Goal: Task Accomplishment & Management: Manage account settings

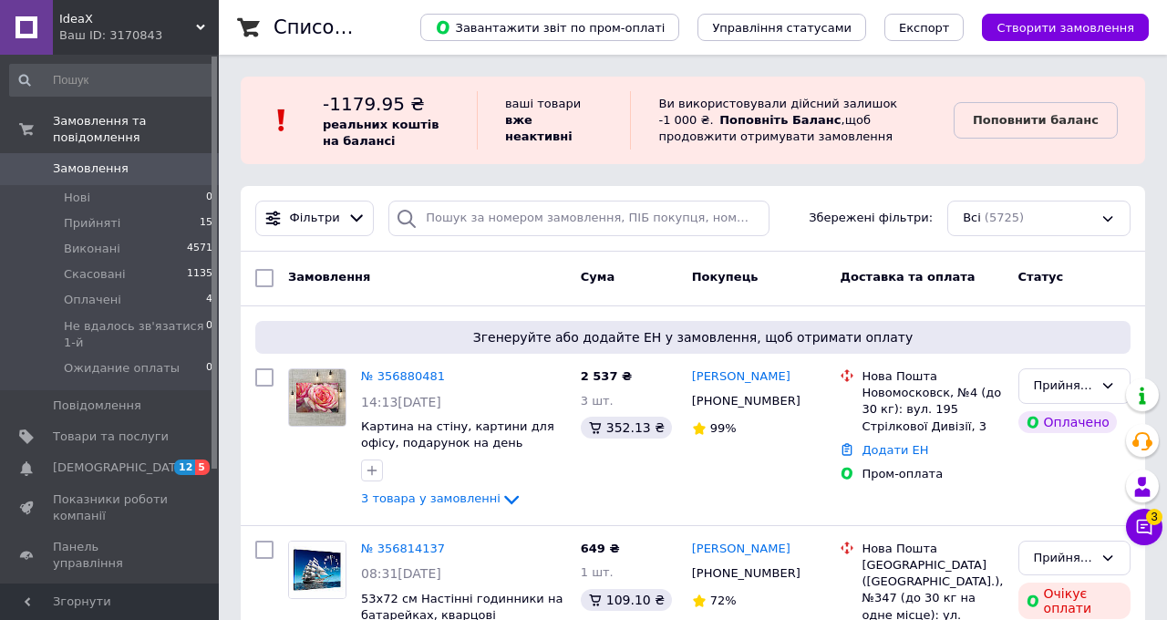
click at [1098, 123] on b "Поповнити баланс" at bounding box center [1035, 120] width 126 height 14
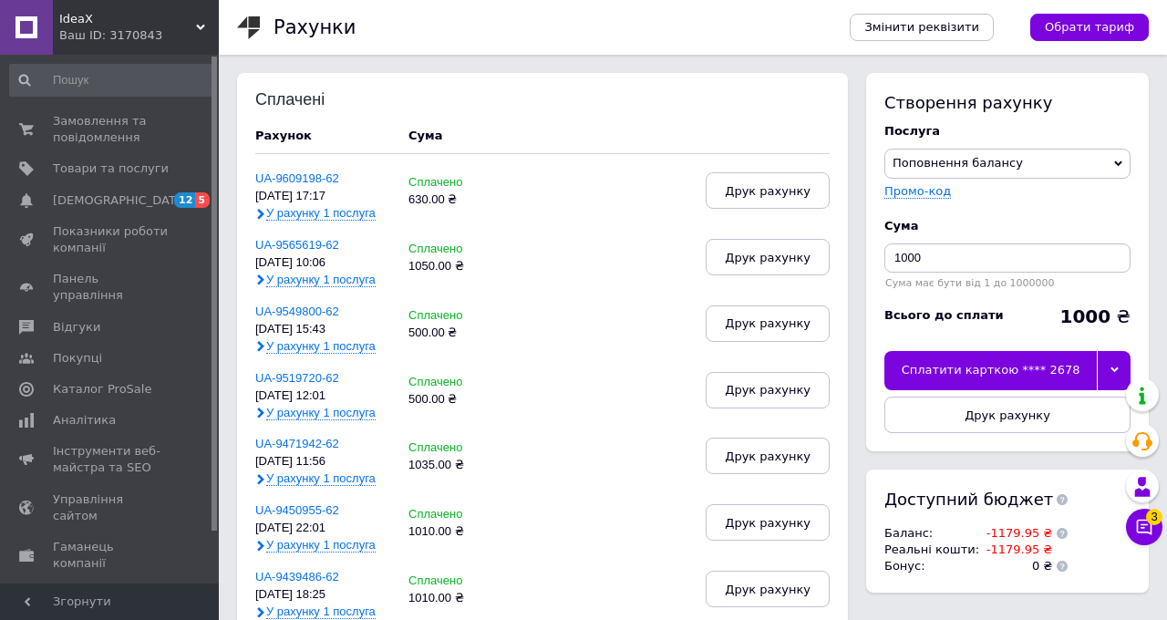
click at [1162, 545] on button "Чат з покупцем 3" at bounding box center [1144, 527] width 36 height 36
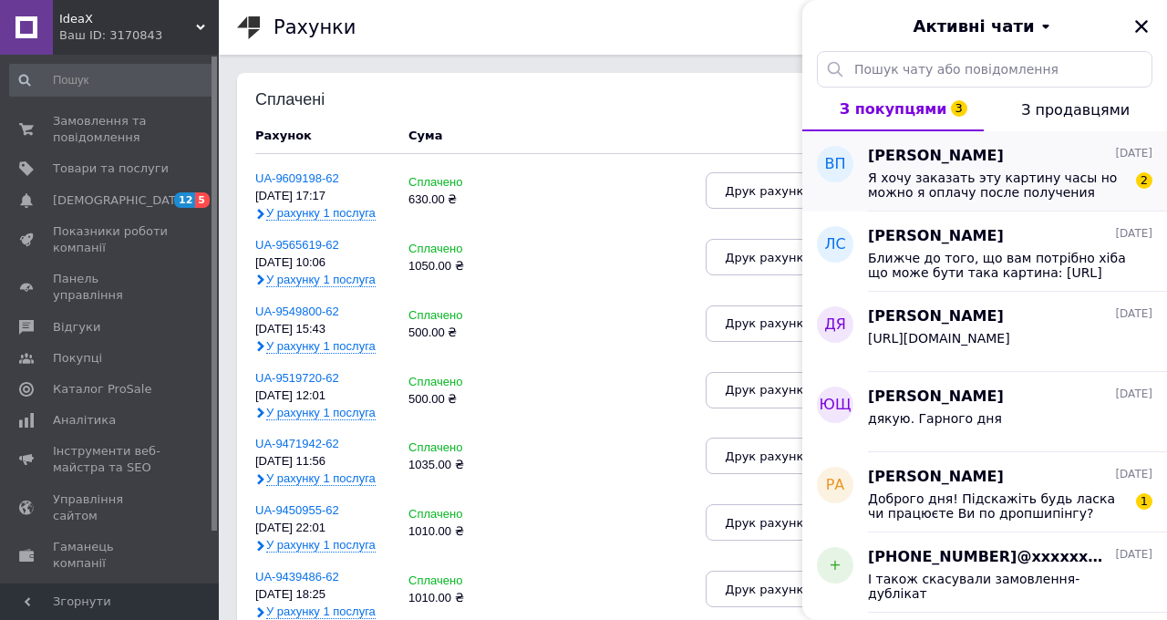
click at [1152, 168] on div "Я хочу заказать эту картину часы но можно я оплачу после получения 2" at bounding box center [1010, 183] width 284 height 33
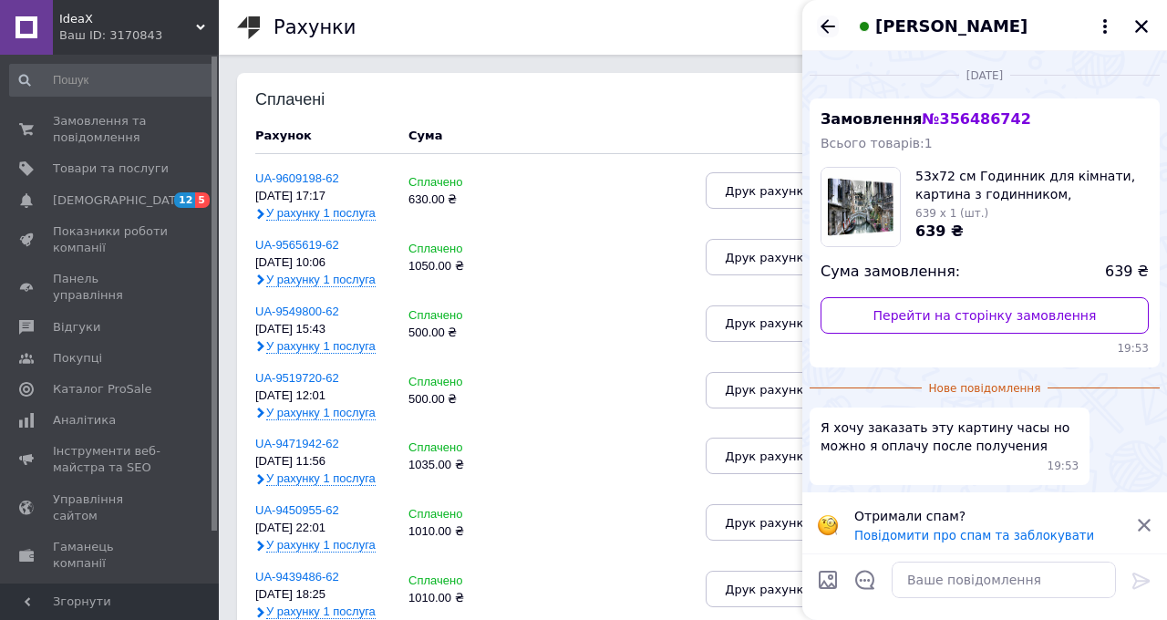
click at [838, 30] on icon "Назад" at bounding box center [828, 26] width 22 height 22
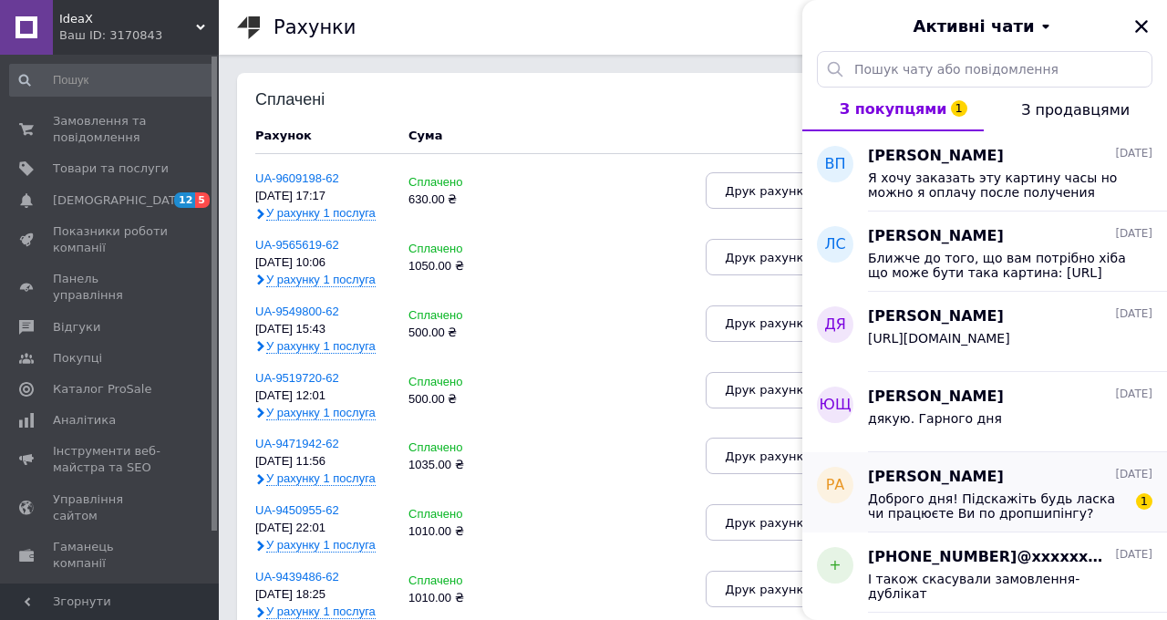
click at [1152, 489] on div "Доброго дня! Підскажіть будь ласка чи працюєте Ви по дропшипінгу? Цікавить ціна…" at bounding box center [1010, 504] width 284 height 33
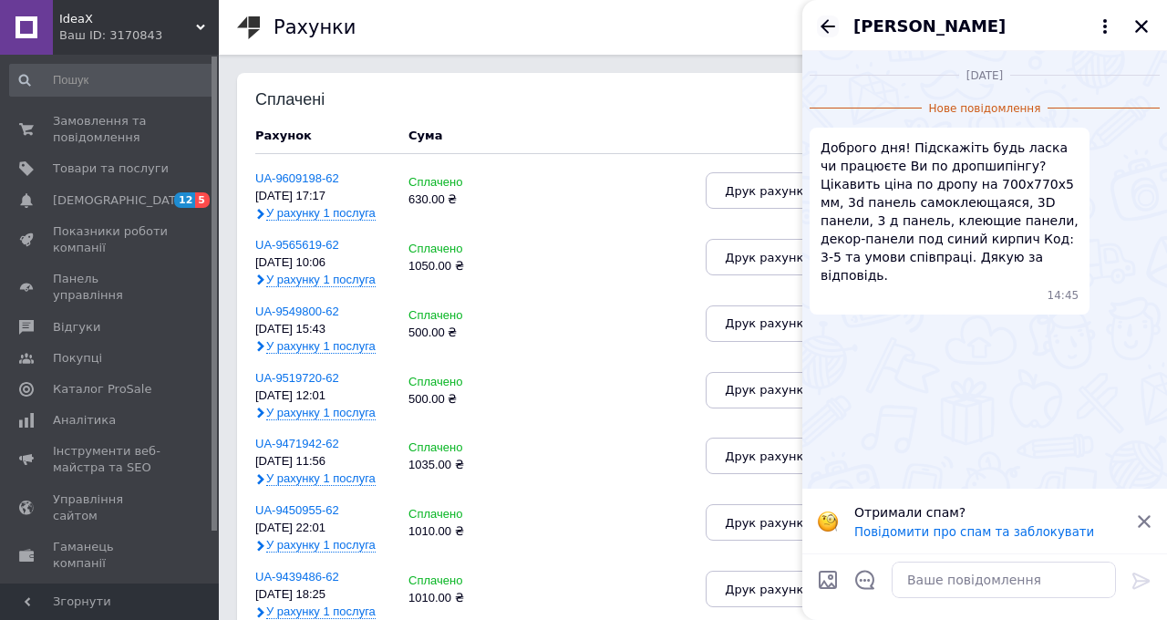
click at [838, 20] on icon "Назад" at bounding box center [828, 26] width 22 height 22
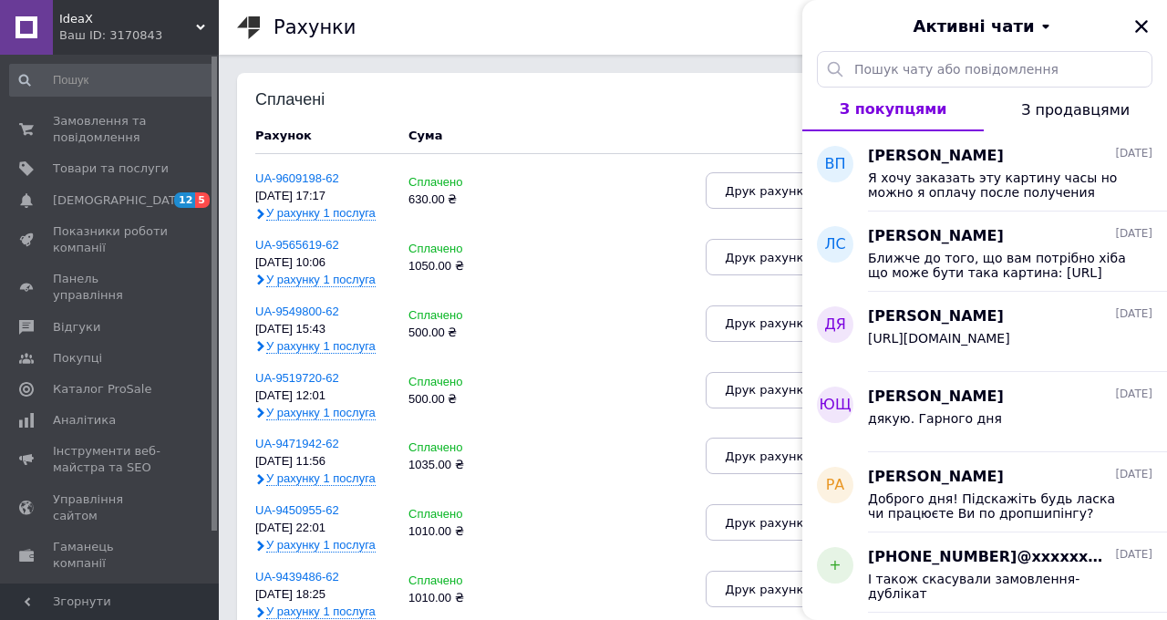
click at [1149, 26] on icon "Закрити" at bounding box center [1141, 26] width 16 height 16
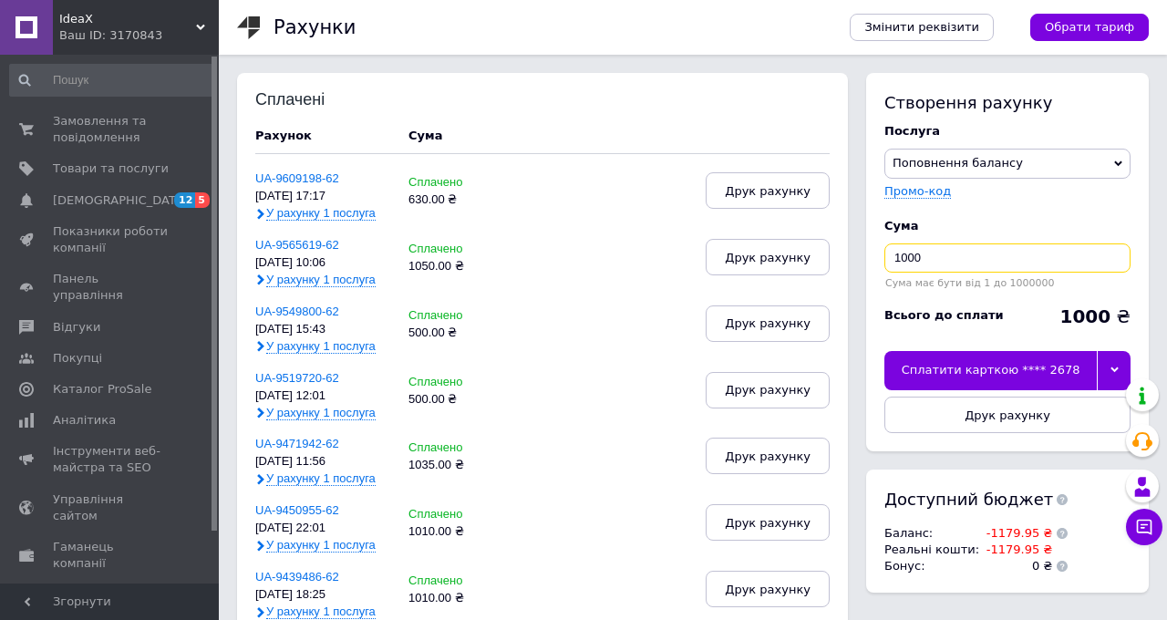
drag, startPoint x: 1228, startPoint y: 264, endPoint x: 1114, endPoint y: 264, distance: 113.9
click at [1115, 265] on div "Створення рахунку Послуга Поповнення балансу Premium-дизайн Промо-код Cума 1000…" at bounding box center [1003, 342] width 292 height 538
type input "1185"
click at [1096, 365] on div "Сплатити карткою **** 2678" at bounding box center [990, 370] width 212 height 38
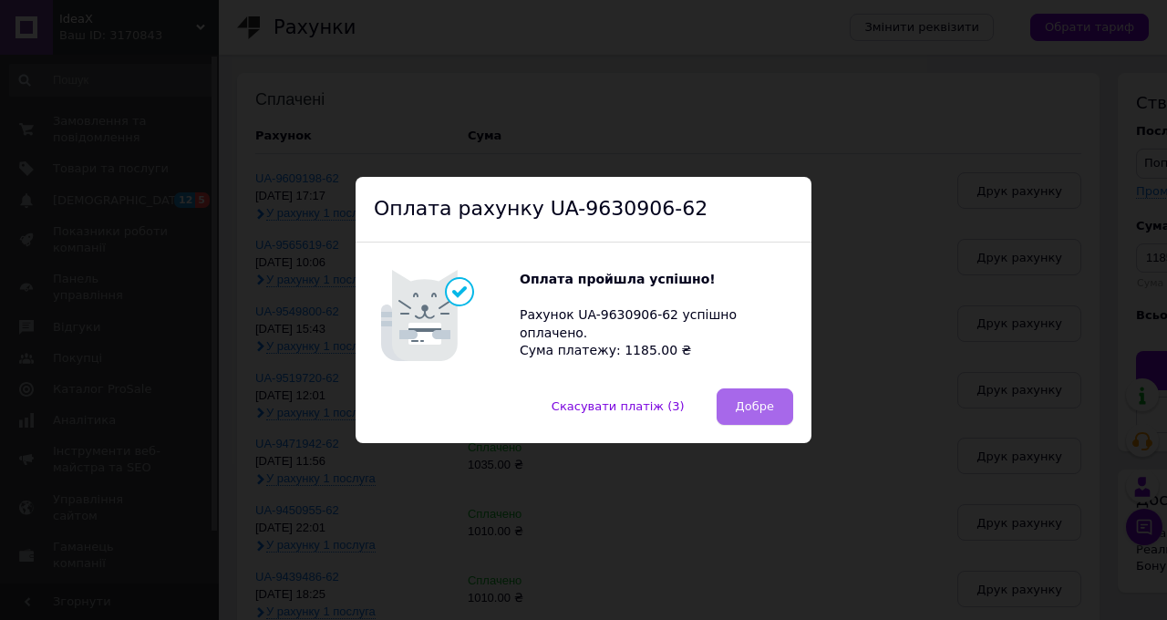
click at [793, 425] on button "Добре" at bounding box center [754, 406] width 77 height 36
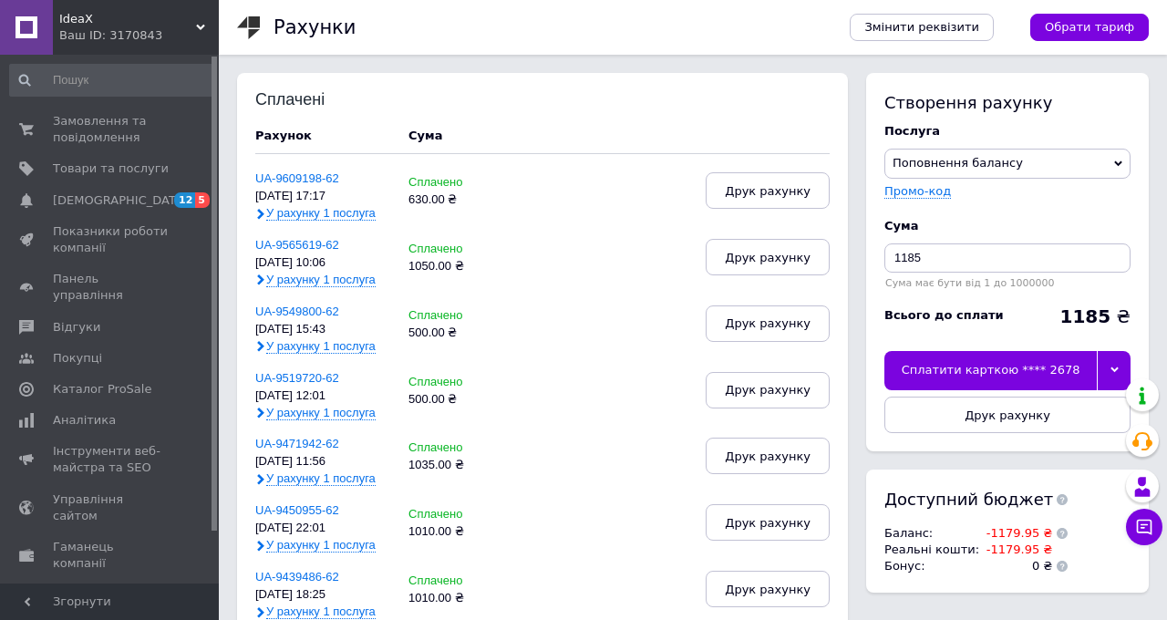
click at [153, 26] on span "IdeaX" at bounding box center [127, 19] width 137 height 16
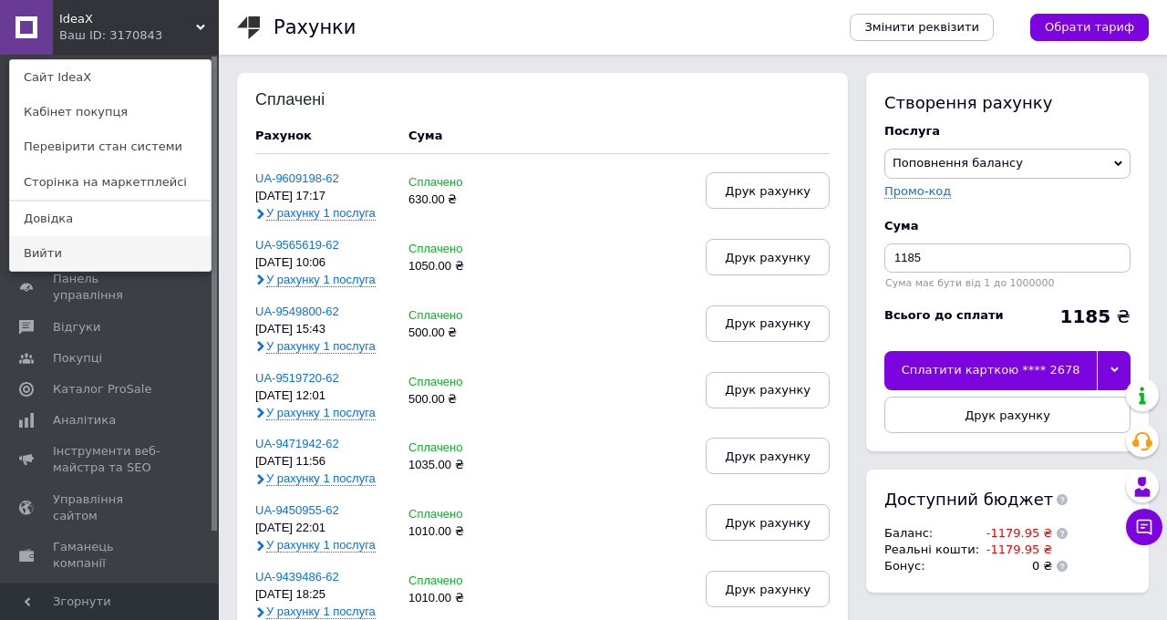
click at [67, 249] on link "Вийти" at bounding box center [110, 253] width 201 height 35
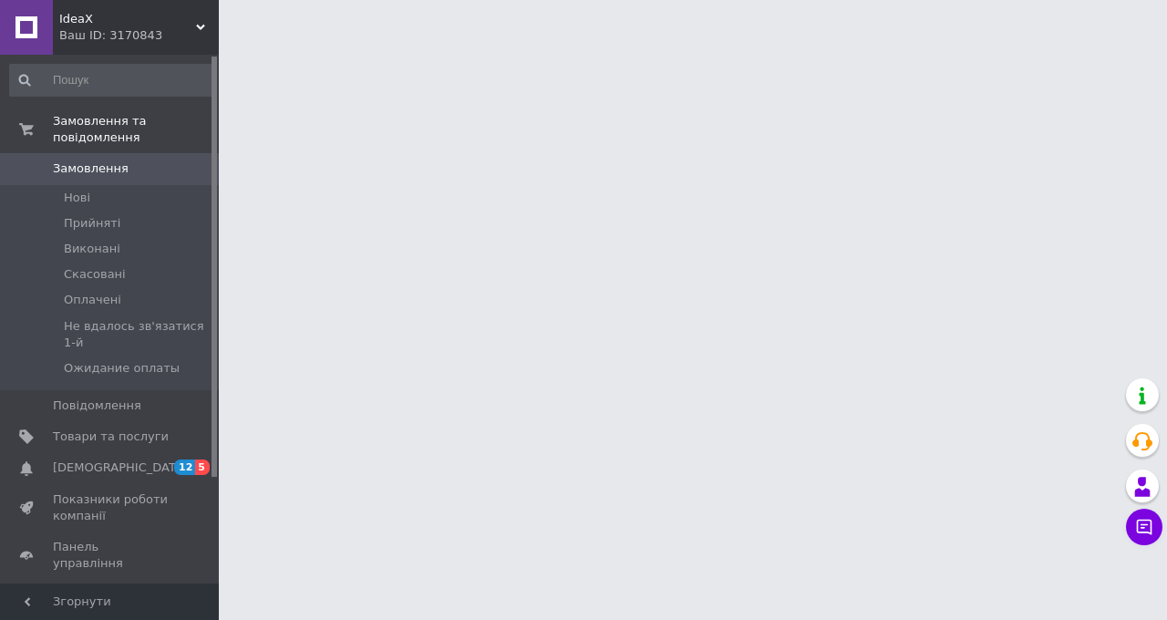
click at [130, 22] on span "IdeaX" at bounding box center [127, 19] width 137 height 16
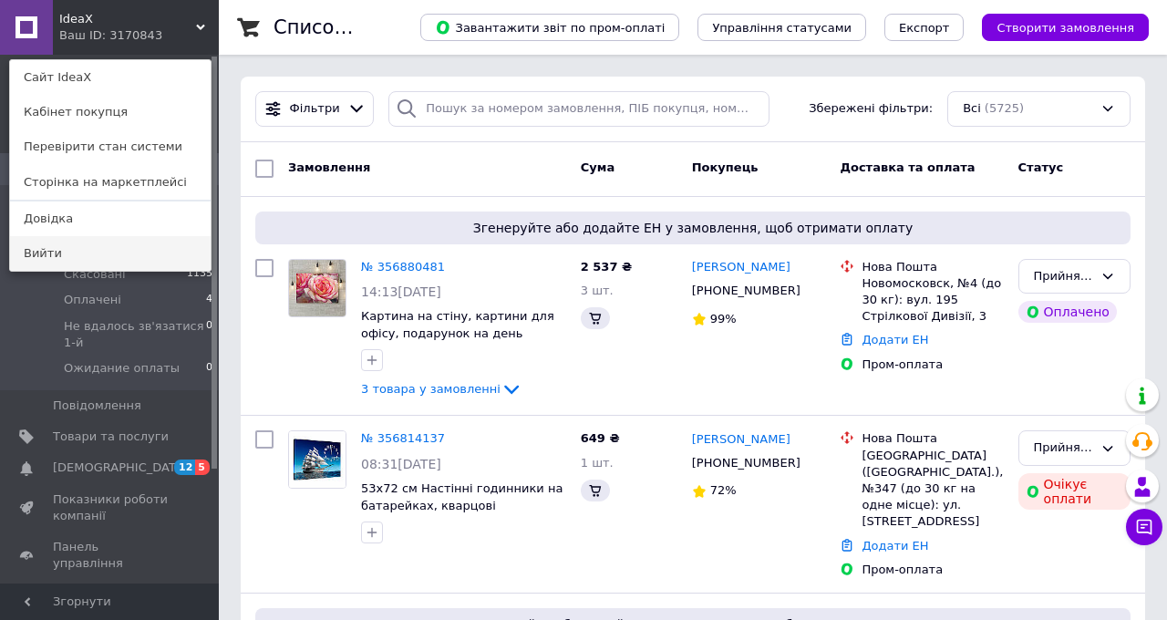
click at [68, 247] on link "Вийти" at bounding box center [110, 253] width 201 height 35
